Goal: Task Accomplishment & Management: Use online tool/utility

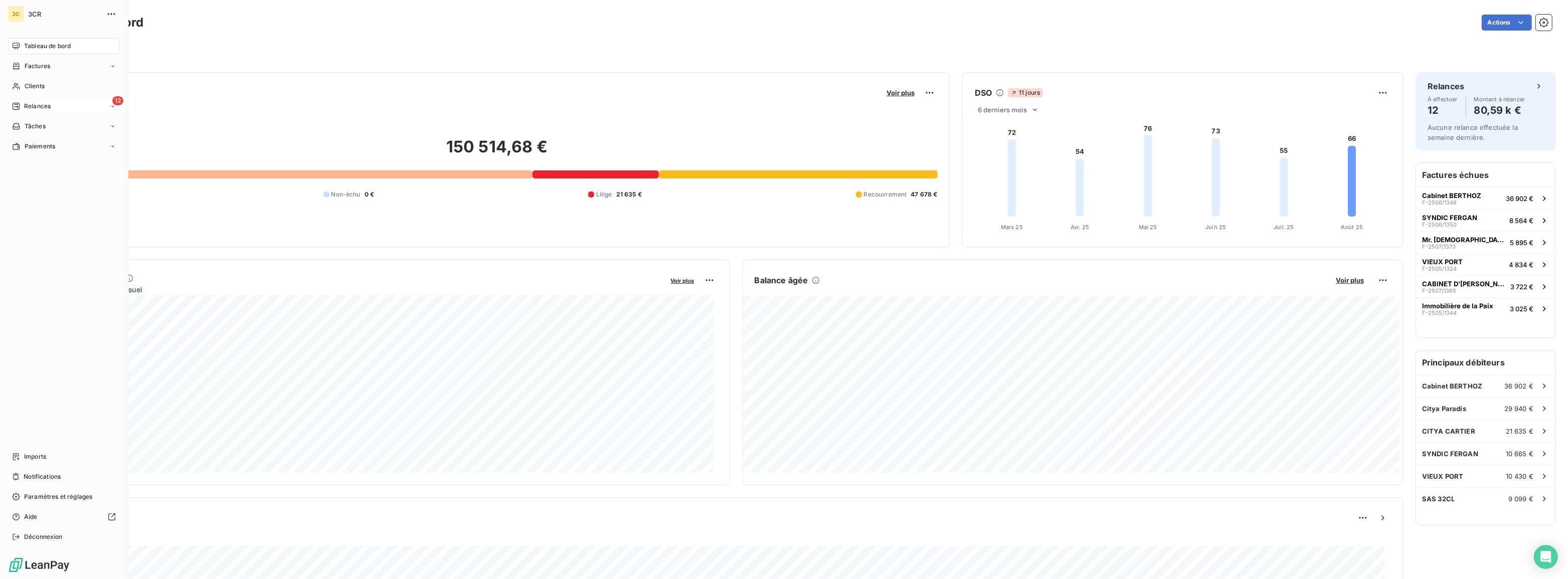
click at [20, 103] on div "Relances" at bounding box center [31, 107] width 39 height 9
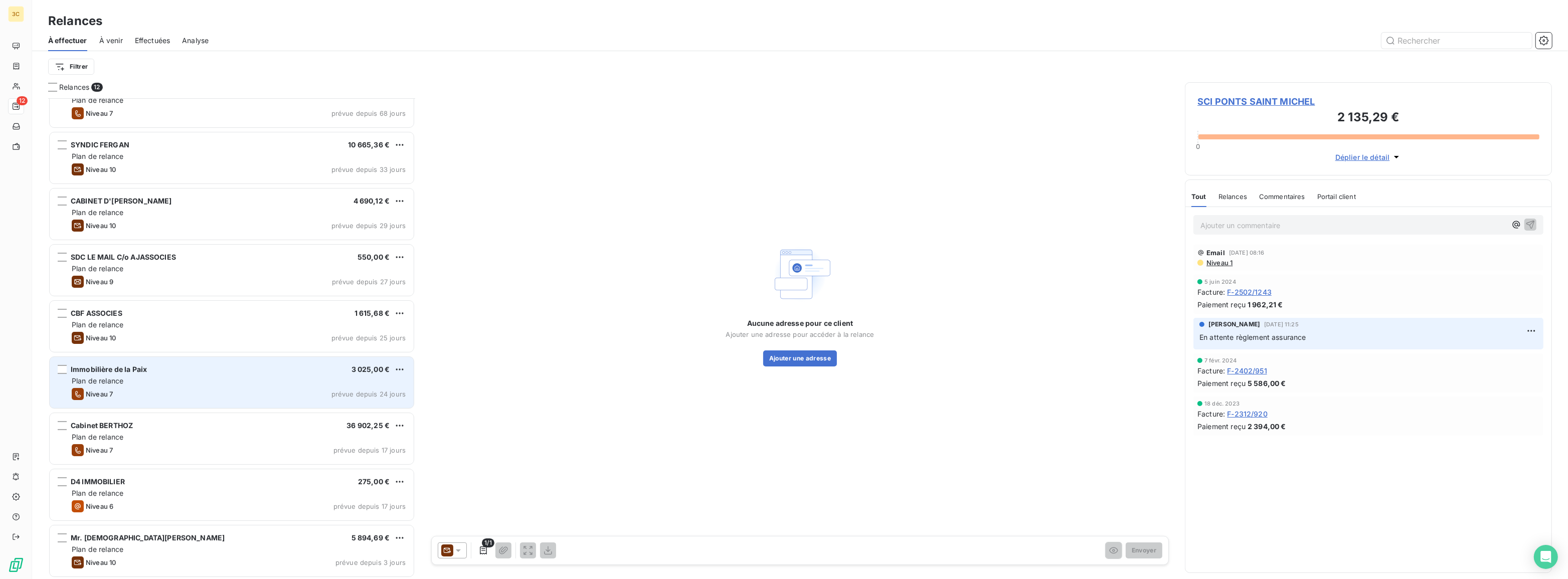
click at [231, 376] on div "Plan de relance" at bounding box center [239, 380] width 334 height 10
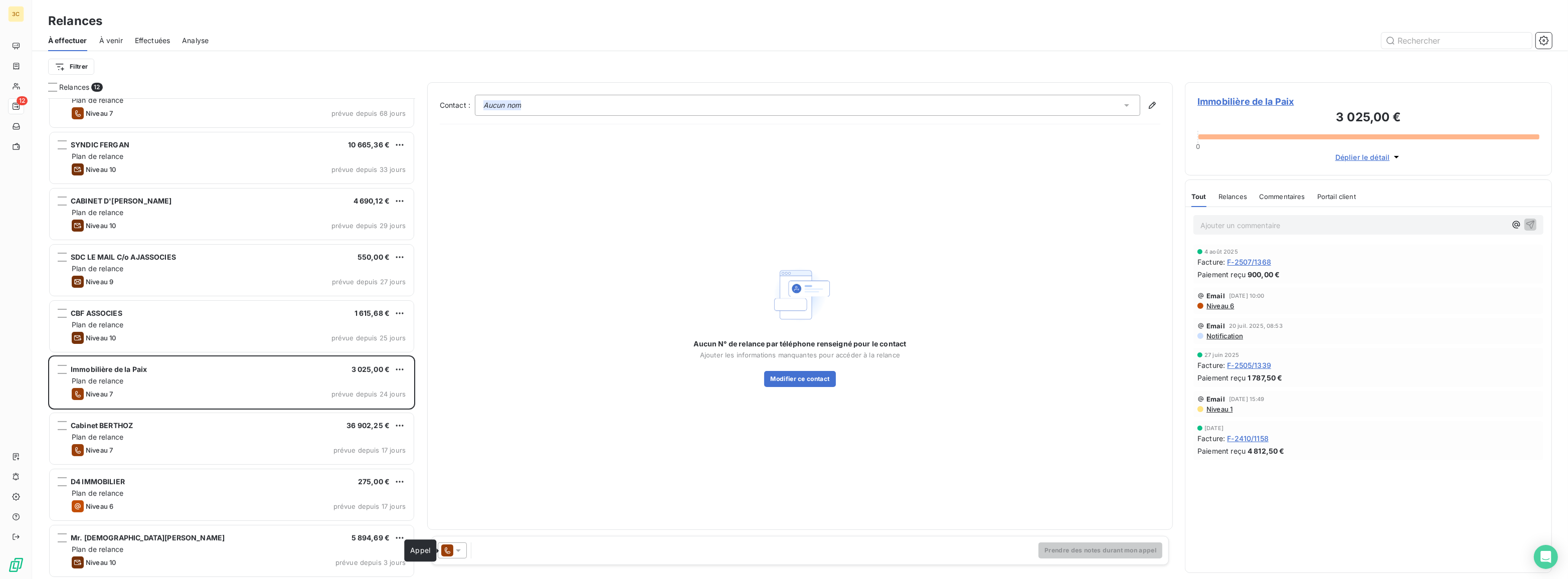
click at [451, 549] on icon at bounding box center [447, 549] width 12 height 12
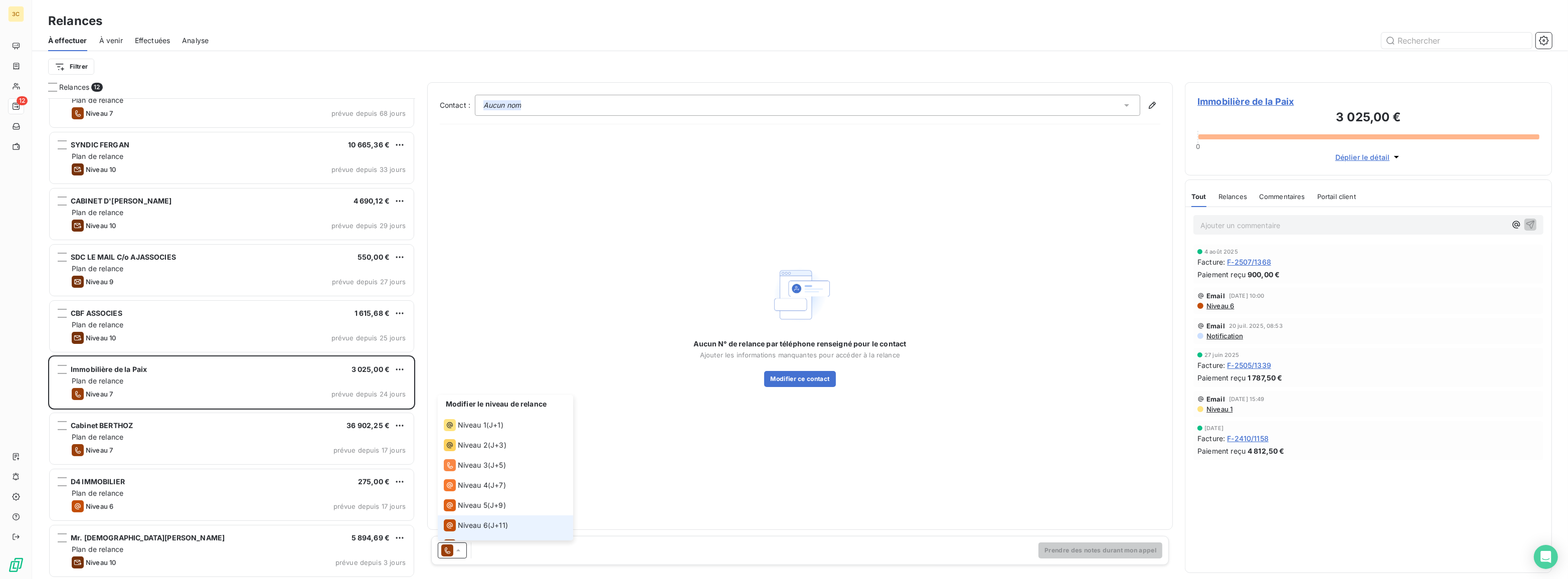
scroll to position [15, 0]
click at [489, 511] on div "Niveau 6 ( J+11 )" at bounding box center [476, 510] width 64 height 12
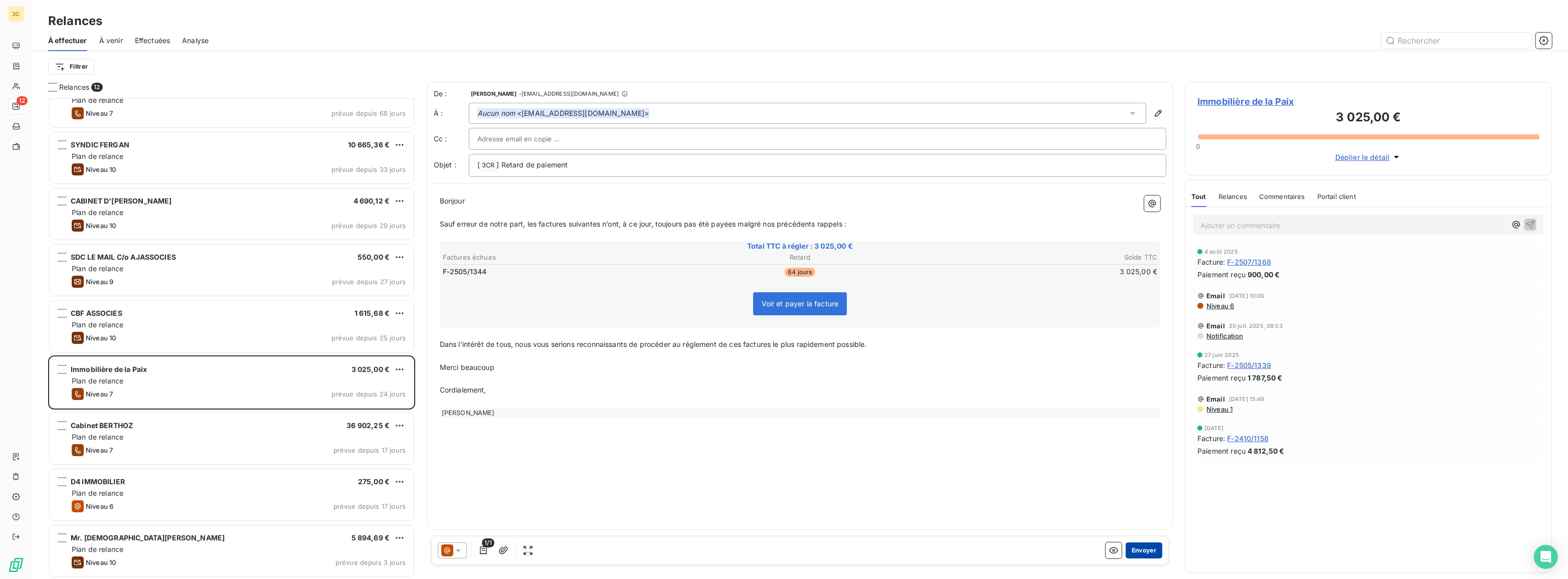
click at [1144, 549] on button "Envoyer" at bounding box center [1144, 550] width 37 height 16
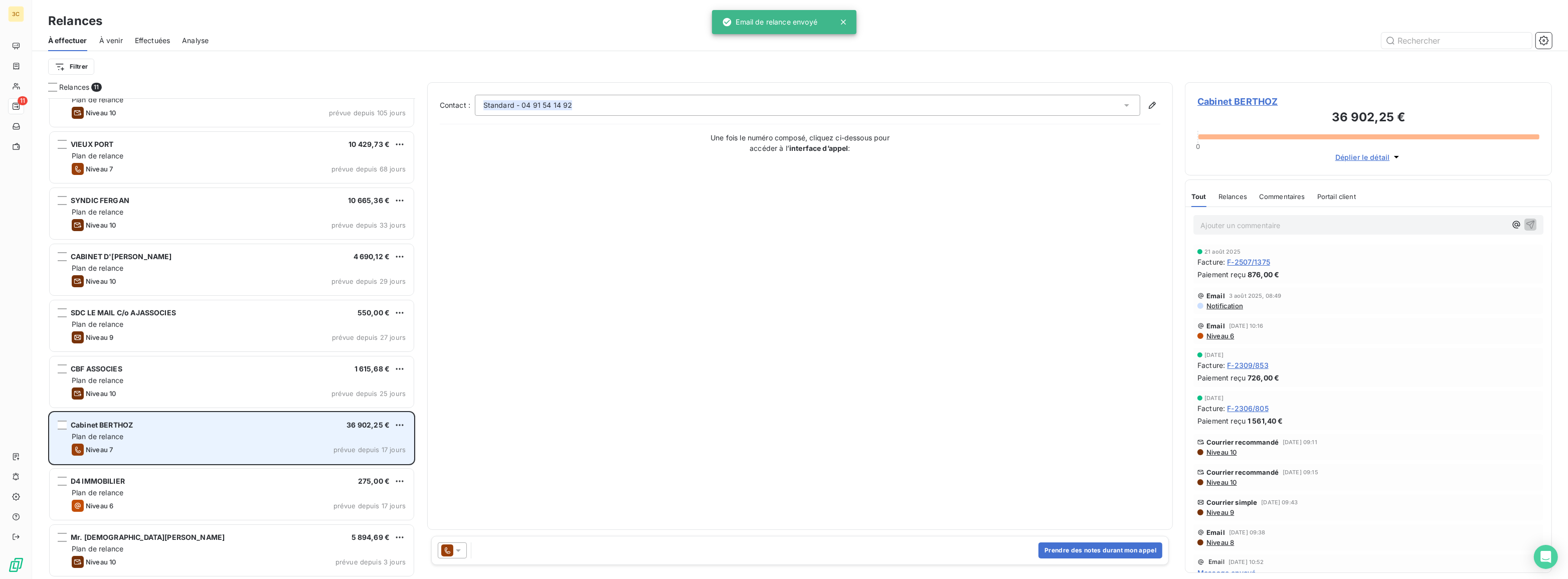
scroll to position [136, 0]
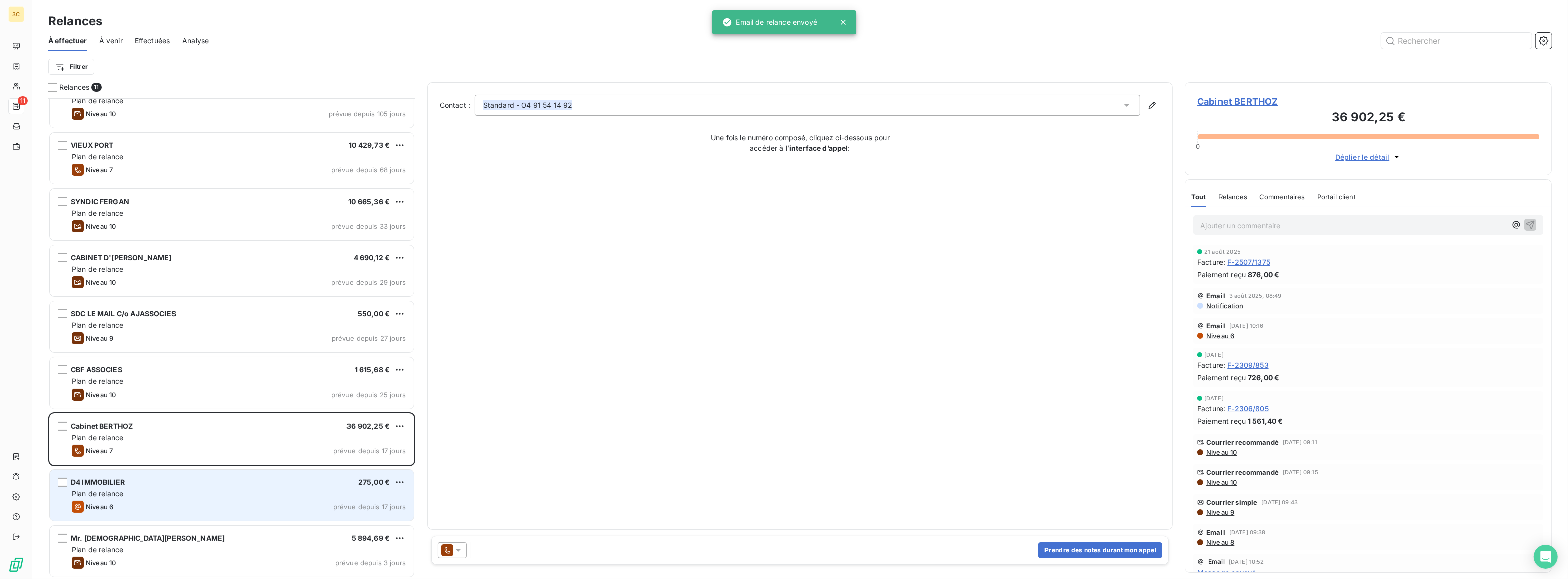
click at [177, 489] on div "Plan de relance" at bounding box center [239, 493] width 334 height 10
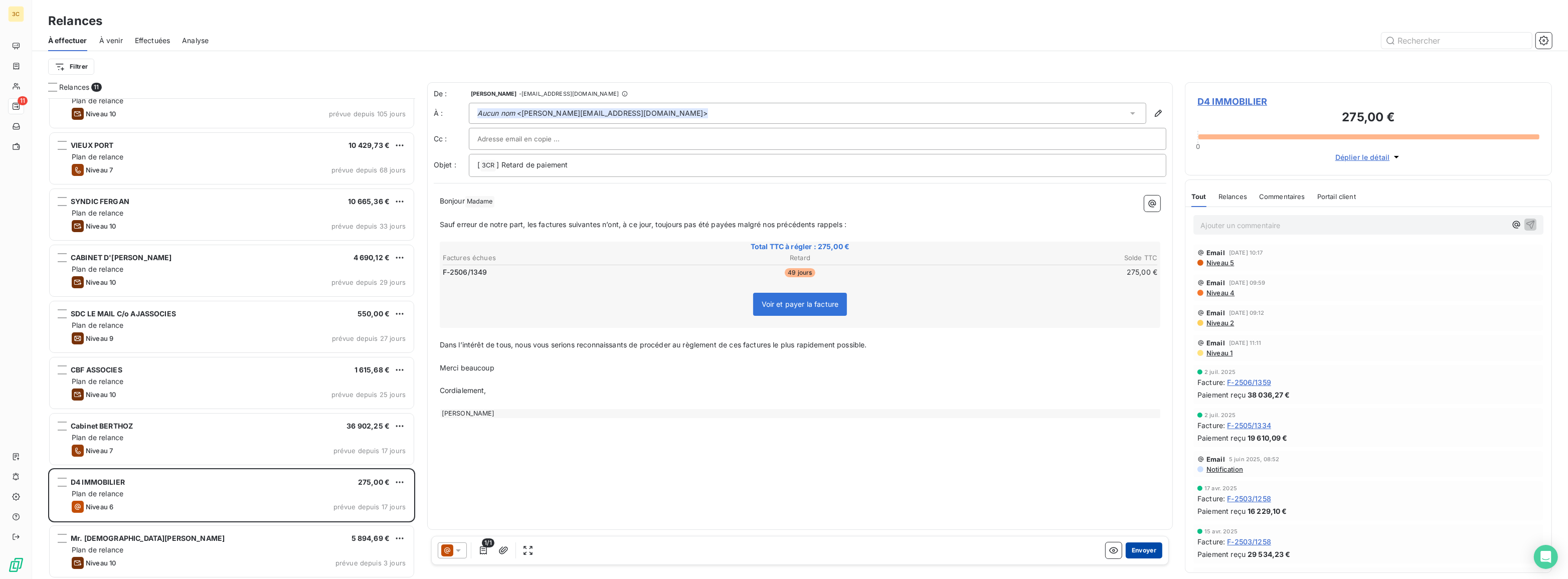
click at [1149, 551] on button "Envoyer" at bounding box center [1144, 550] width 37 height 16
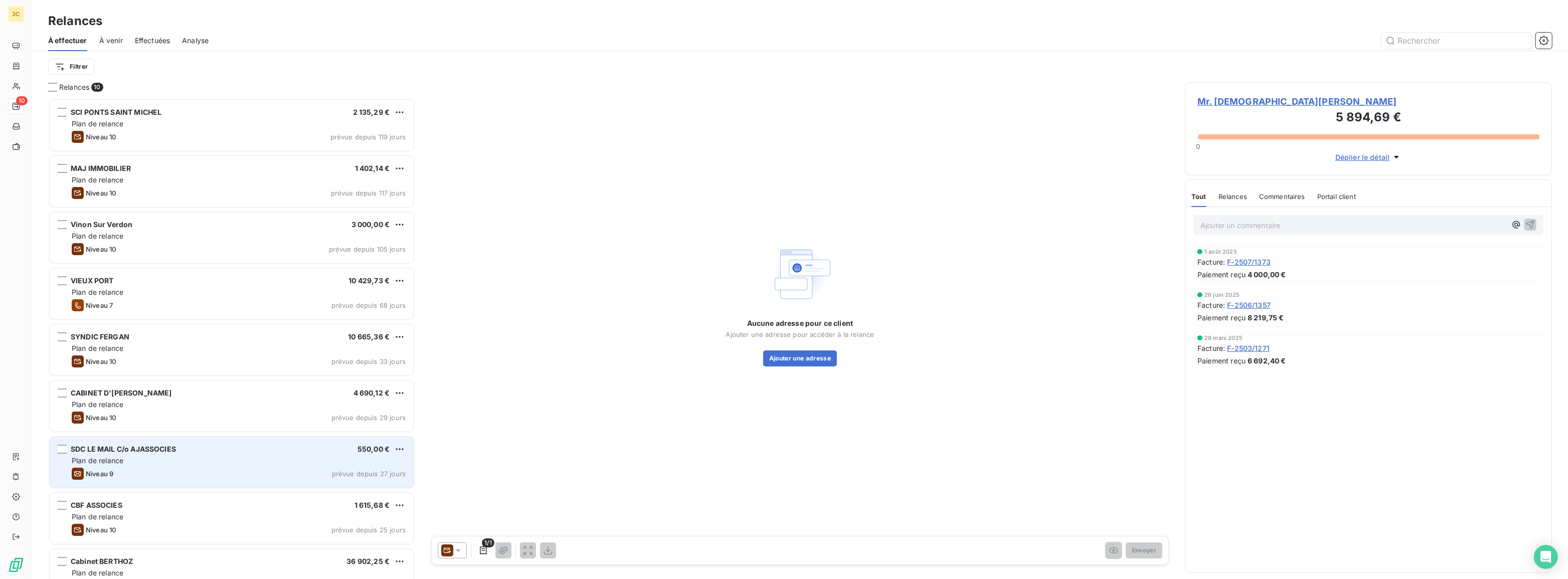
click at [242, 411] on div "Niveau 10 prévue depuis 29 jours" at bounding box center [239, 417] width 334 height 12
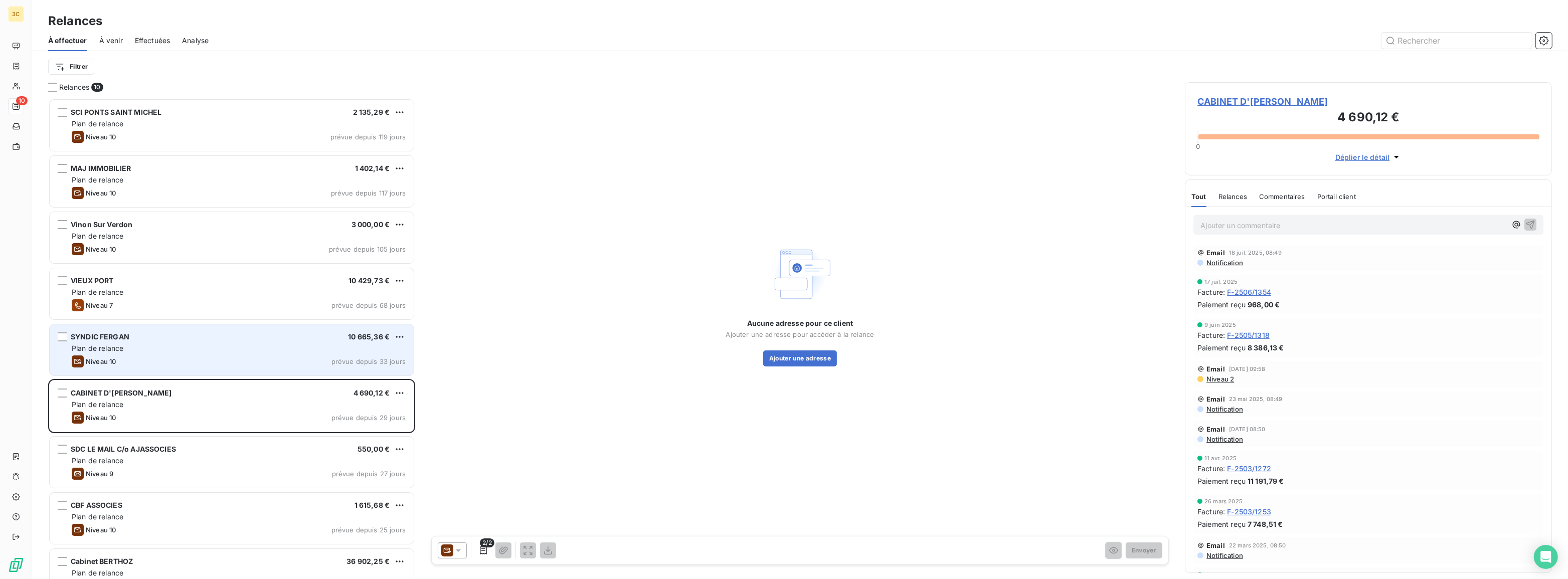
click at [242, 358] on div "Niveau 10 prévue depuis 33 jours" at bounding box center [239, 361] width 334 height 12
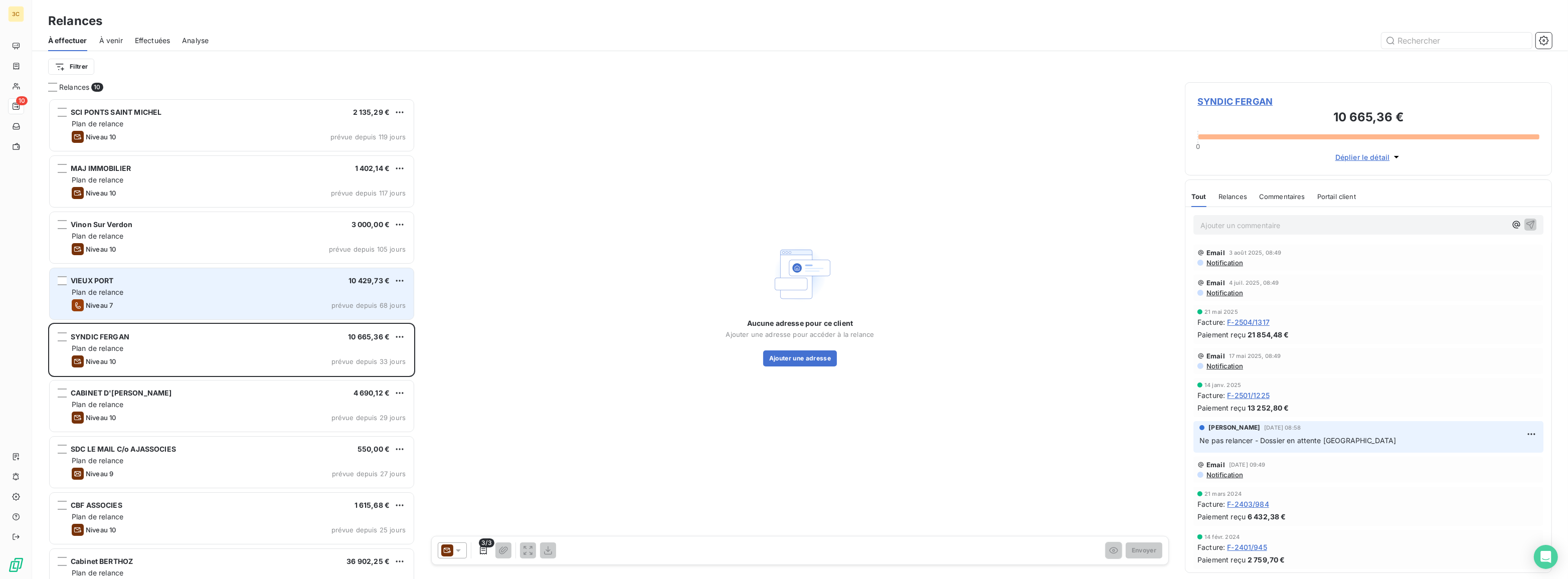
click at [242, 292] on div "Plan de relance" at bounding box center [239, 291] width 334 height 10
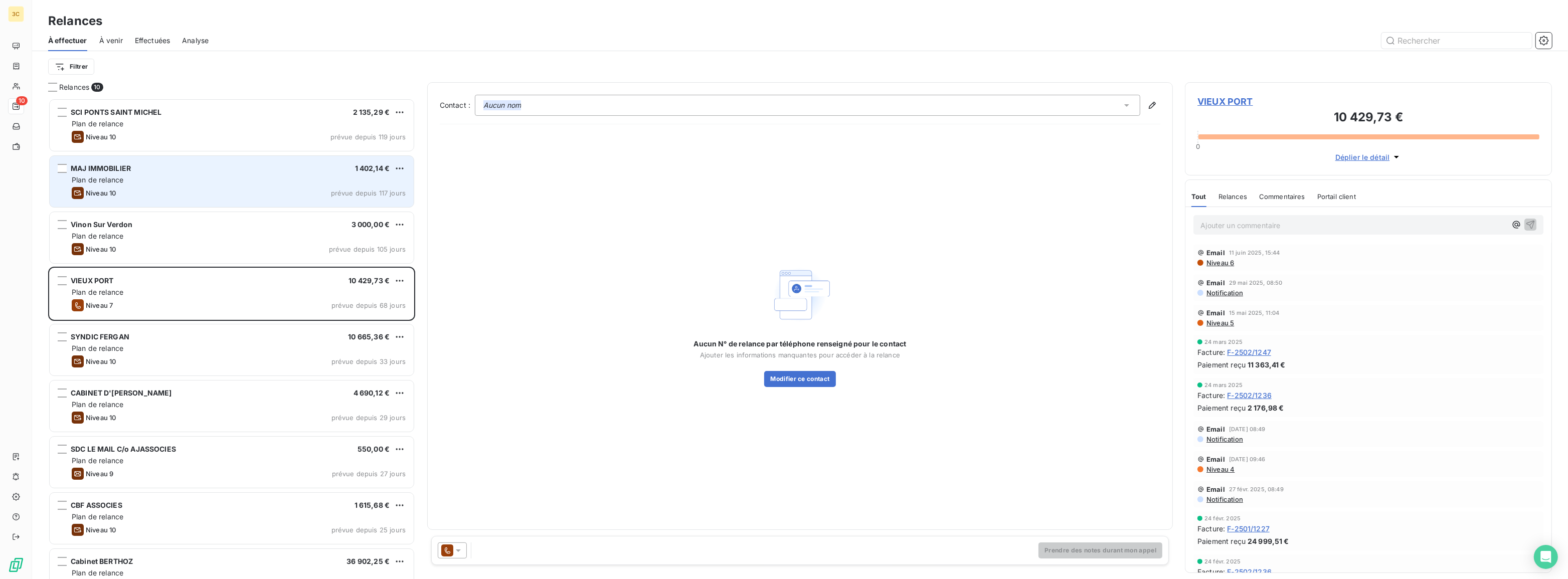
click at [211, 187] on div "Niveau 10 prévue depuis 117 jours" at bounding box center [239, 192] width 334 height 12
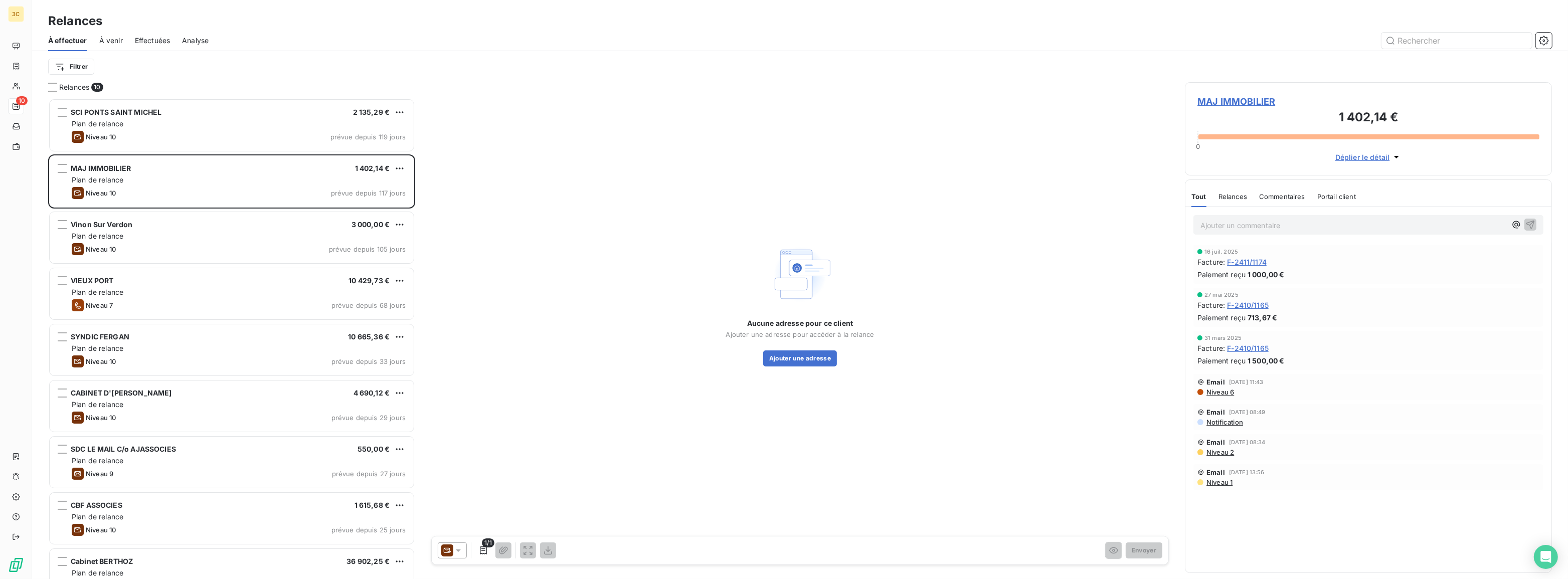
click at [462, 551] on icon at bounding box center [458, 550] width 10 height 10
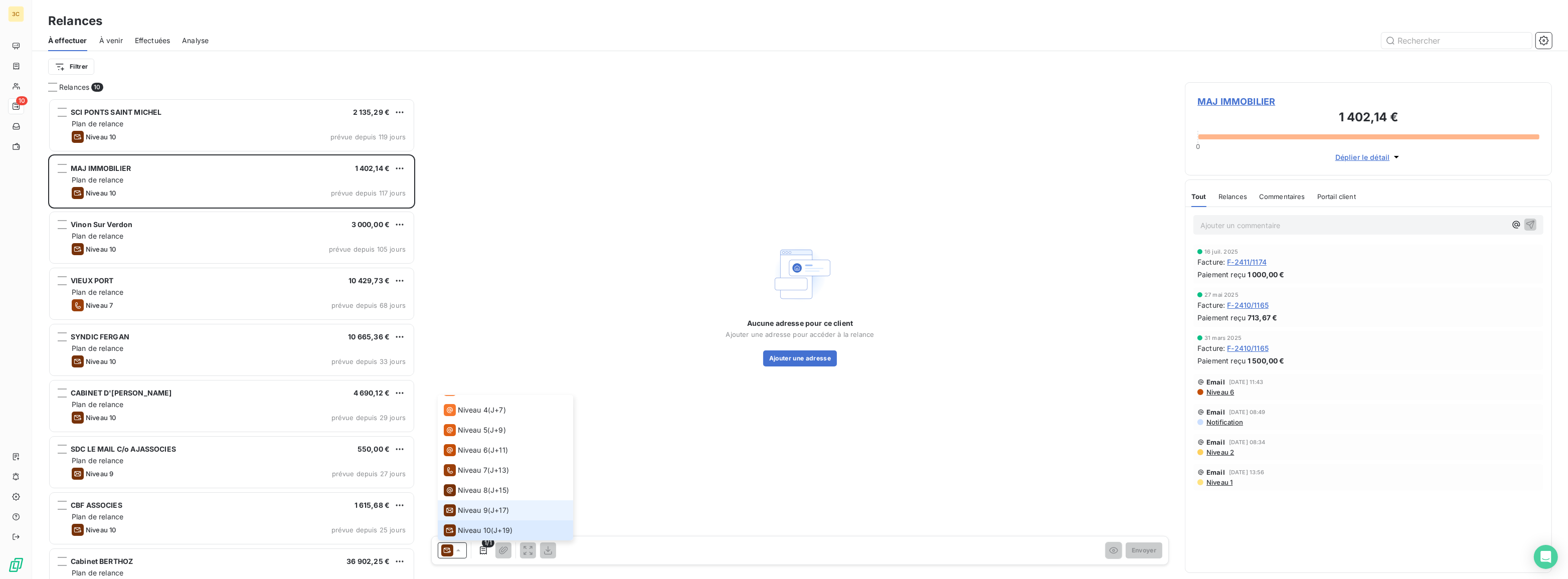
click at [469, 500] on li "Niveau 9 ( J+17 )" at bounding box center [505, 510] width 136 height 20
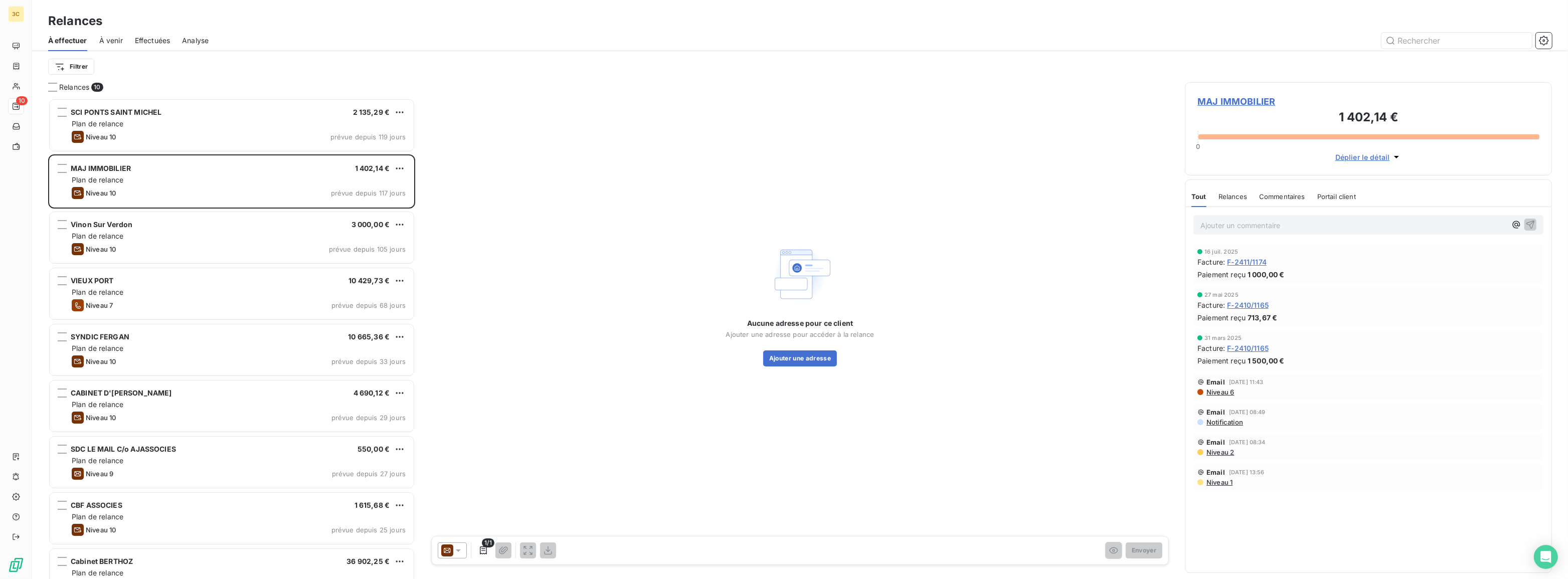
click at [451, 561] on div "1/1 Envoyer" at bounding box center [800, 549] width 738 height 29
click at [453, 551] on icon at bounding box center [458, 550] width 10 height 10
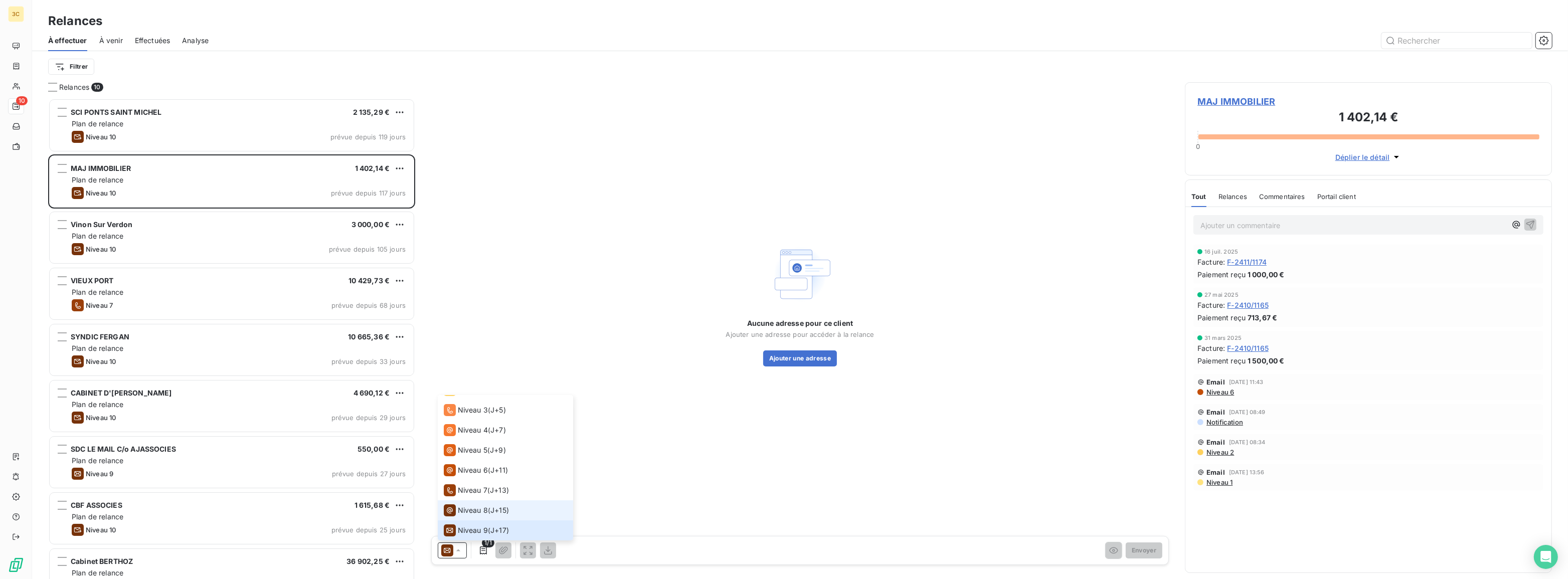
click at [464, 502] on li "Niveau 8 ( J+15 )" at bounding box center [505, 510] width 136 height 20
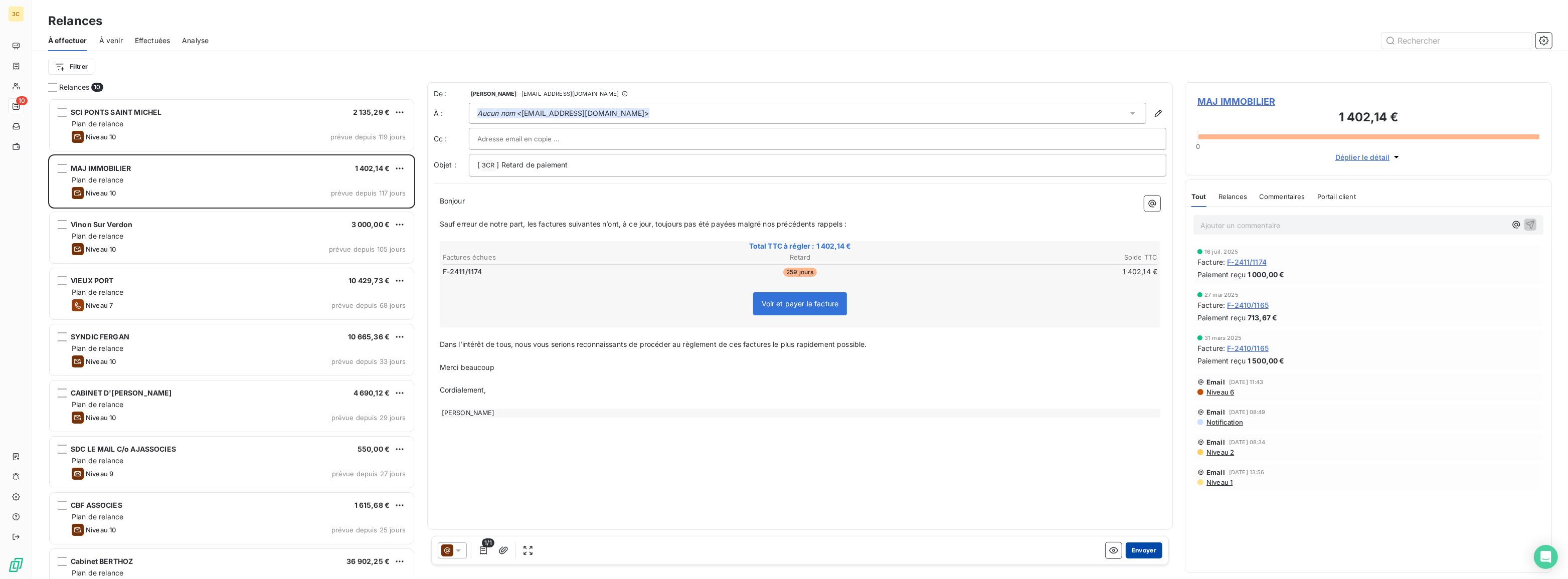
click at [1157, 553] on button "Envoyer" at bounding box center [1144, 550] width 37 height 16
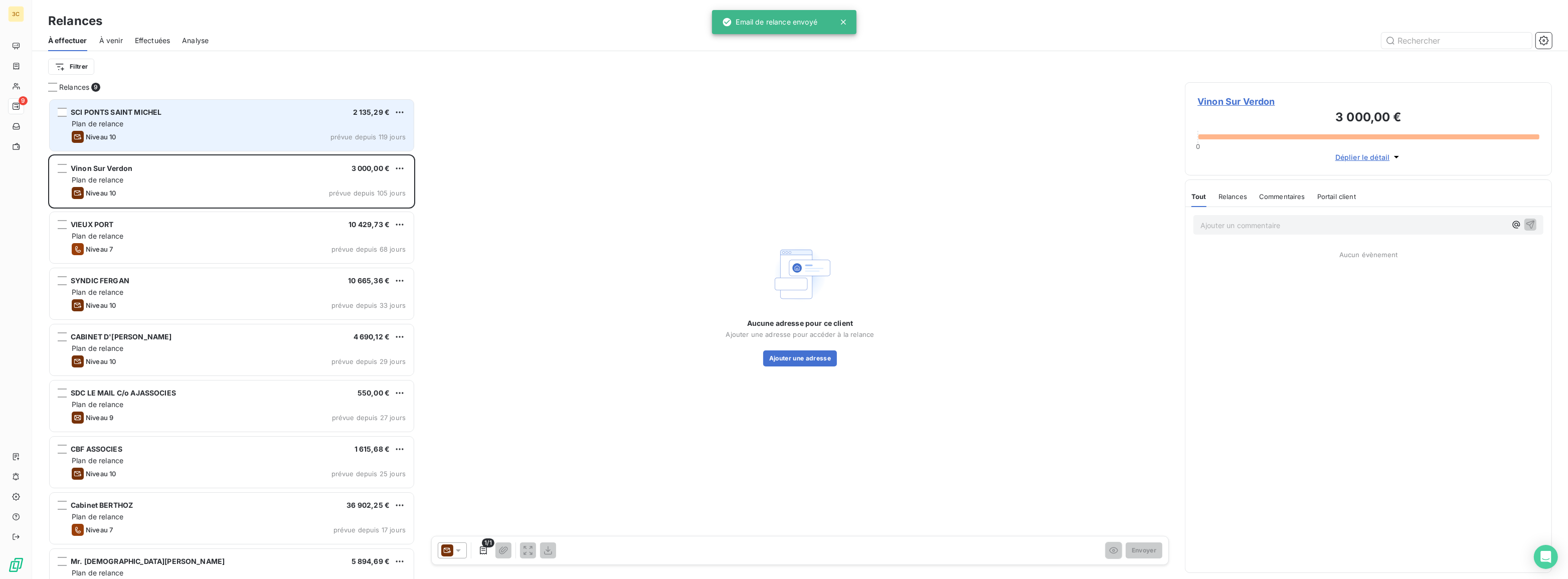
click at [198, 122] on div "Plan de relance" at bounding box center [239, 123] width 334 height 10
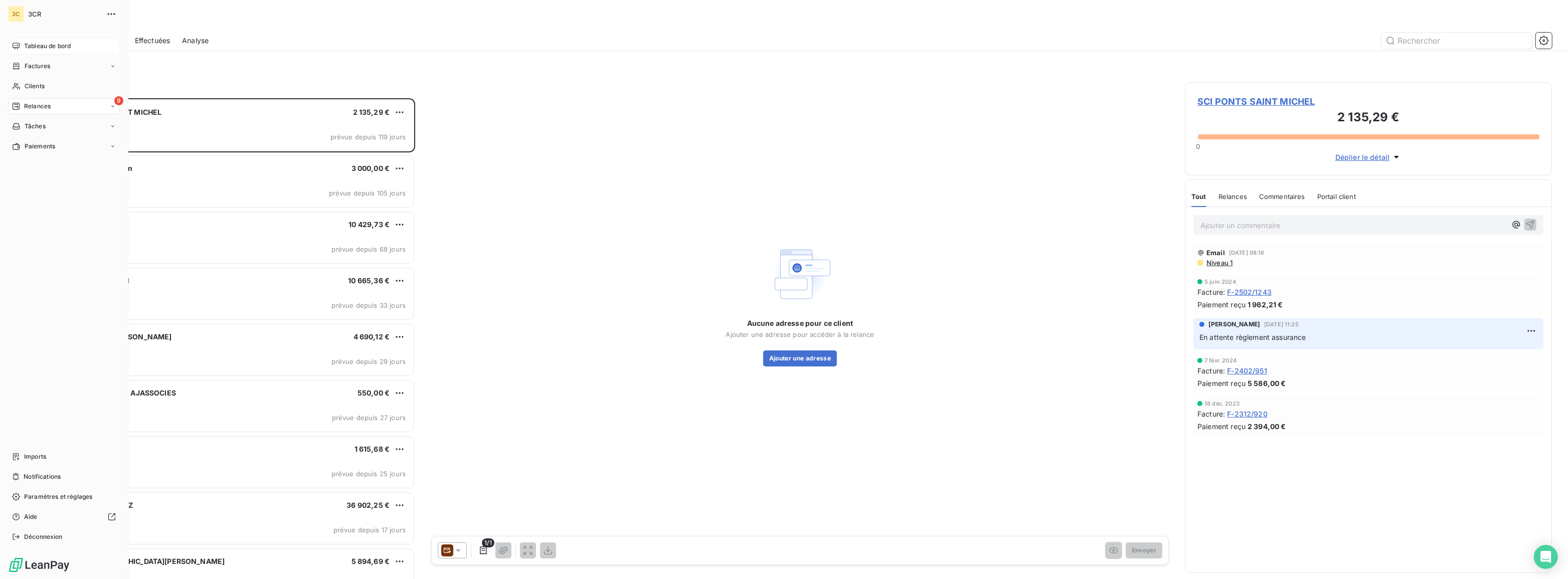
click at [18, 40] on div "Tableau de bord" at bounding box center [63, 46] width 111 height 16
